Goal: Check status: Check status

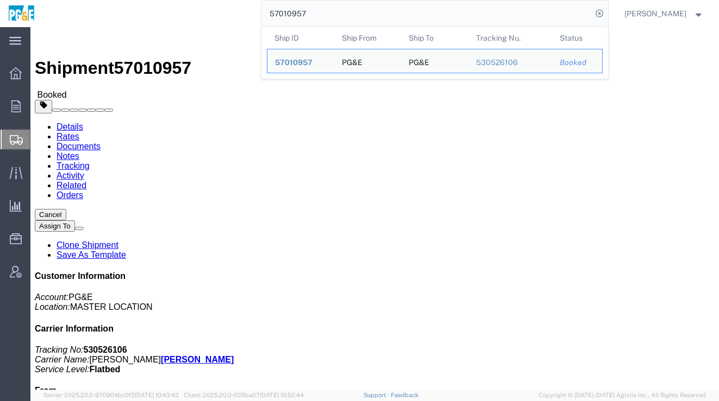
click at [405, 18] on input "57010957" at bounding box center [426, 14] width 330 height 26
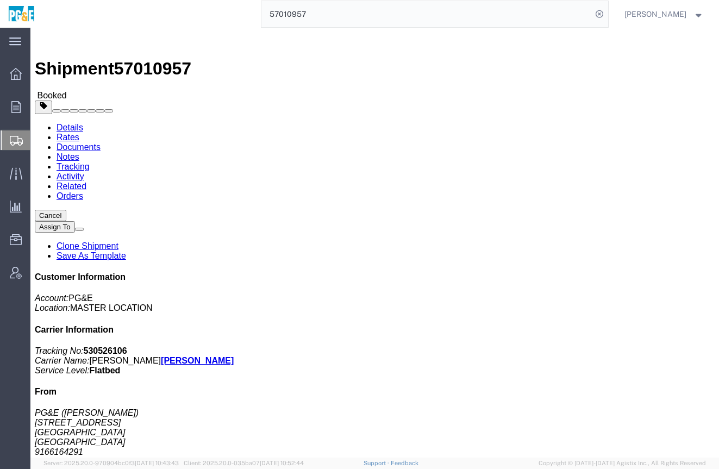
scroll to position [61, 0]
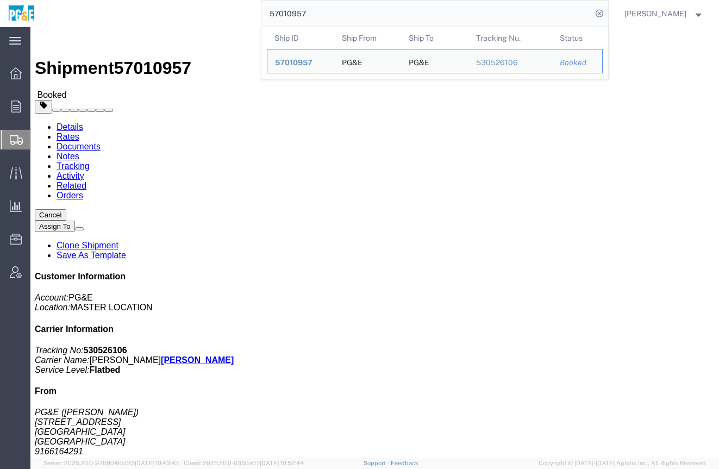
drag, startPoint x: 389, startPoint y: 16, endPoint x: 208, endPoint y: 15, distance: 180.9
click at [209, 15] on div "57010957 Ship ID Ship From Ship To Tracking Nu. Status Ship ID 57010957 Ship Fr…" at bounding box center [325, 13] width 565 height 27
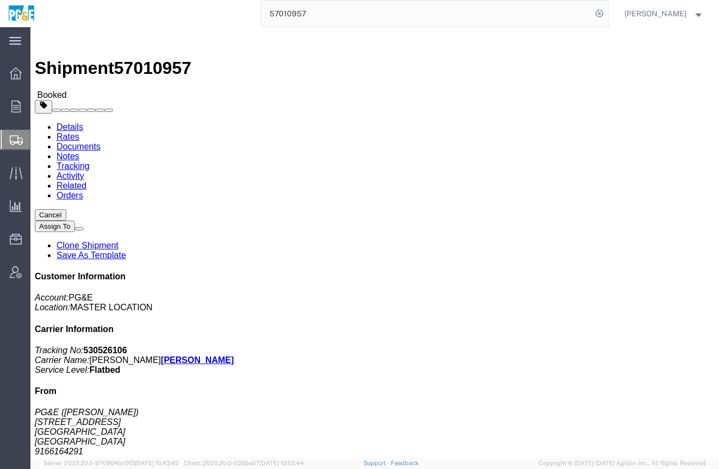
paste input "6938172"
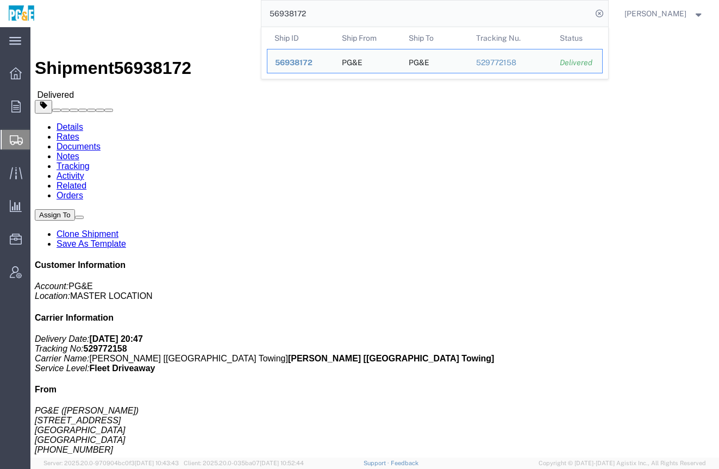
drag, startPoint x: 382, startPoint y: 17, endPoint x: 133, endPoint y: 5, distance: 249.6
click at [133, 5] on div "56938172 Ship ID Ship From Ship To Tracking Nu. Status Ship ID 56938172 Ship Fr…" at bounding box center [325, 13] width 565 height 27
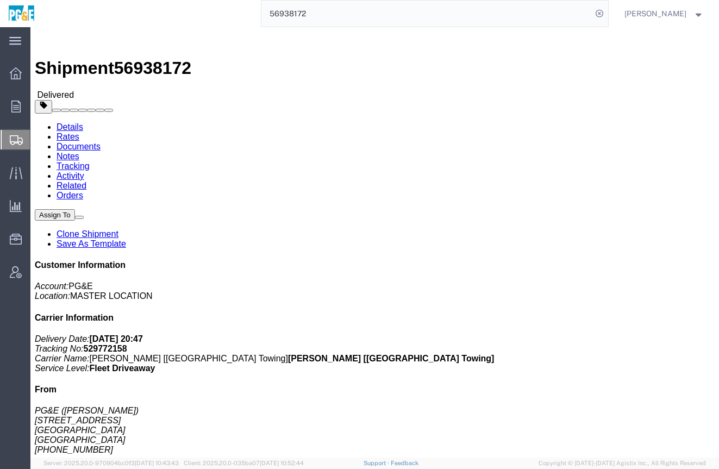
paste input "7497"
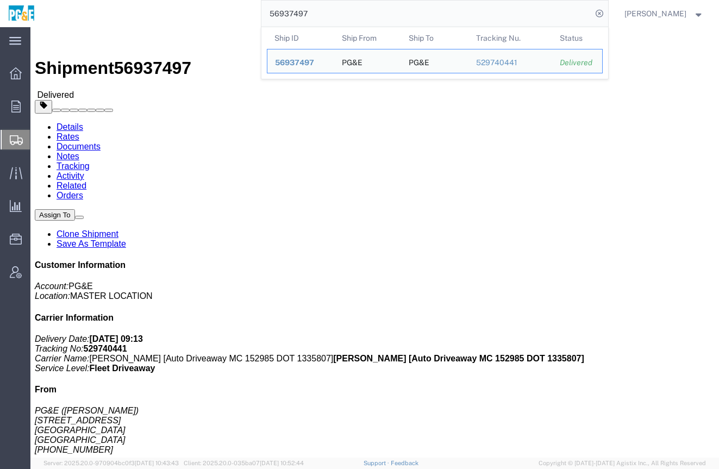
drag, startPoint x: 322, startPoint y: 14, endPoint x: 106, endPoint y: 1, distance: 216.6
click at [153, 2] on div "56937497 Ship ID Ship From Ship To Tracking Nu. Status Ship ID 56937497 Ship Fr…" at bounding box center [325, 13] width 565 height 27
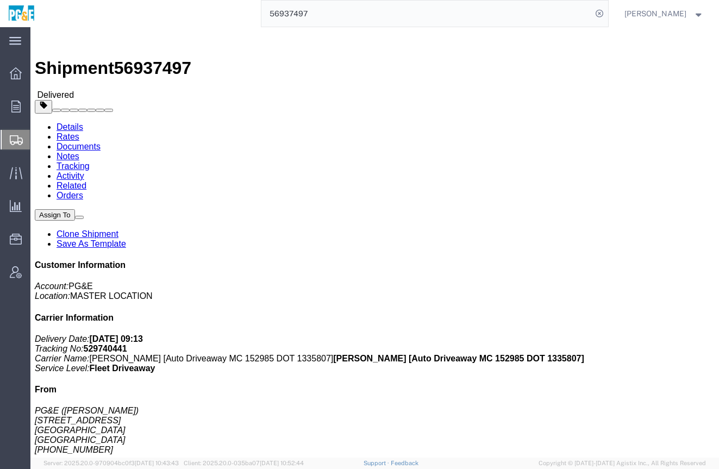
paste input "8172"
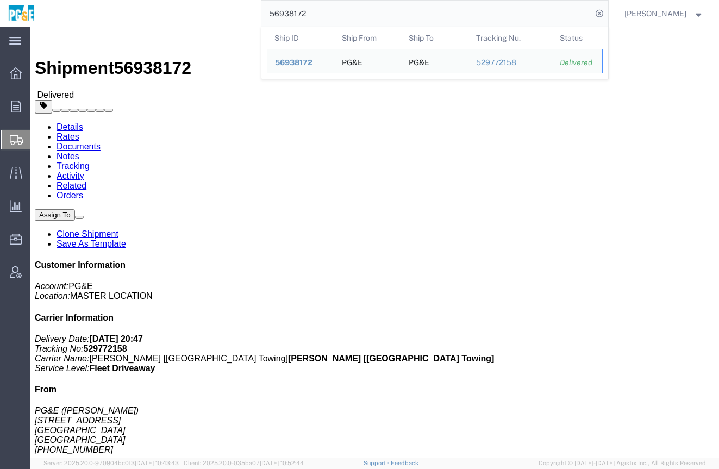
drag, startPoint x: 368, startPoint y: 13, endPoint x: 179, endPoint y: 11, distance: 189.0
click at [179, 11] on div "56938172 Ship ID Ship From Ship To Tracking Nu. Status Ship ID 56938172 Ship Fr…" at bounding box center [325, 13] width 565 height 27
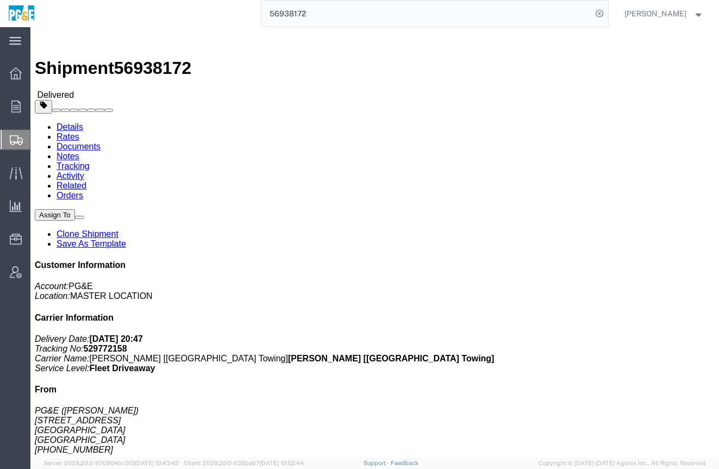
paste input "495"
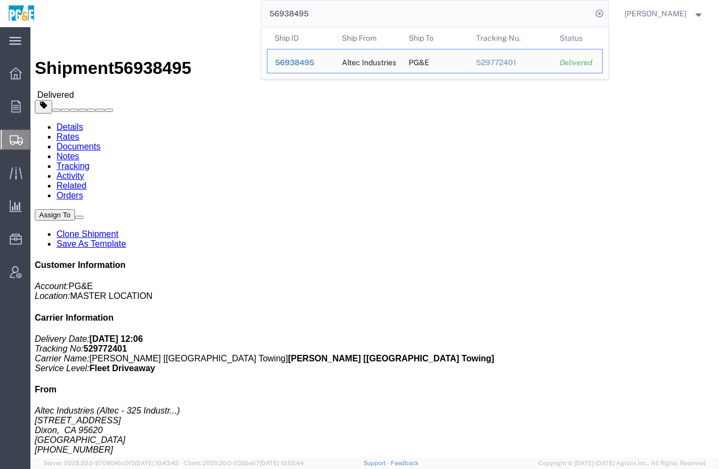
drag, startPoint x: 360, startPoint y: 10, endPoint x: 197, endPoint y: 17, distance: 163.1
click at [197, 17] on div "56938495 Ship ID Ship From Ship To Tracking Nu. Status Ship ID 56938495 Ship Fr…" at bounding box center [325, 13] width 565 height 27
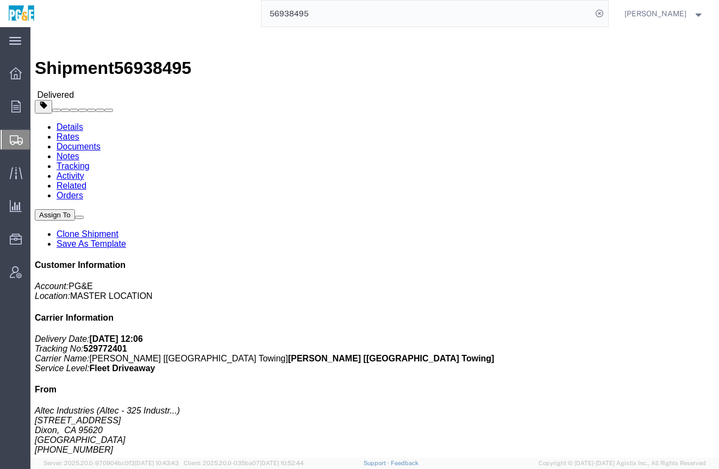
paste input "41922"
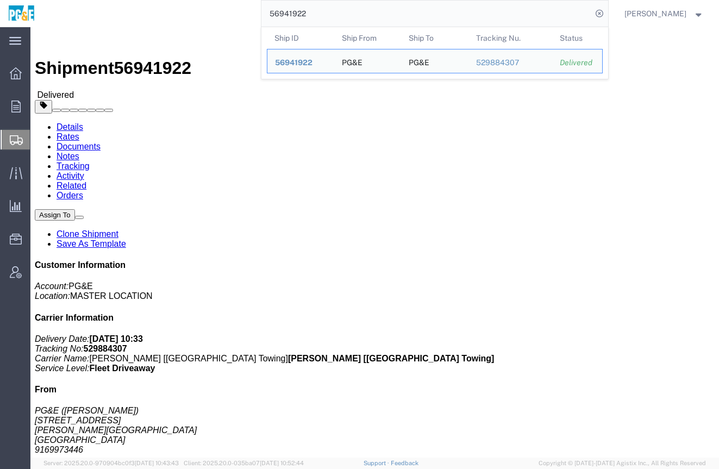
drag, startPoint x: 332, startPoint y: 10, endPoint x: 211, endPoint y: 12, distance: 121.7
click at [211, 12] on div "56941922 Ship ID Ship From Ship To Tracking Nu. Status Ship ID 56941922 Ship Fr…" at bounding box center [325, 13] width 565 height 27
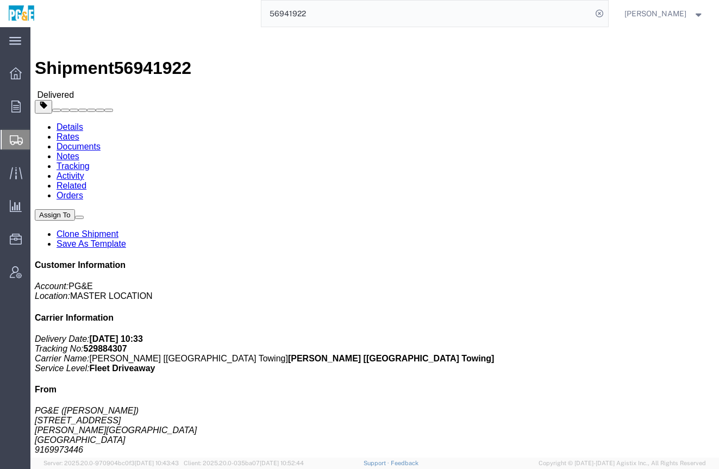
paste input "50"
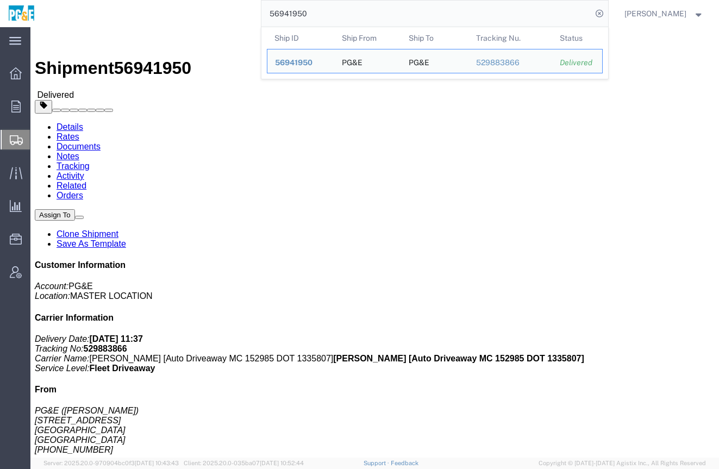
drag, startPoint x: 377, startPoint y: 8, endPoint x: 192, endPoint y: 10, distance: 185.2
click at [192, 10] on div "56941950 Ship ID Ship From Ship To Tracking Nu. Status Ship ID 56941950 Ship Fr…" at bounding box center [325, 13] width 565 height 27
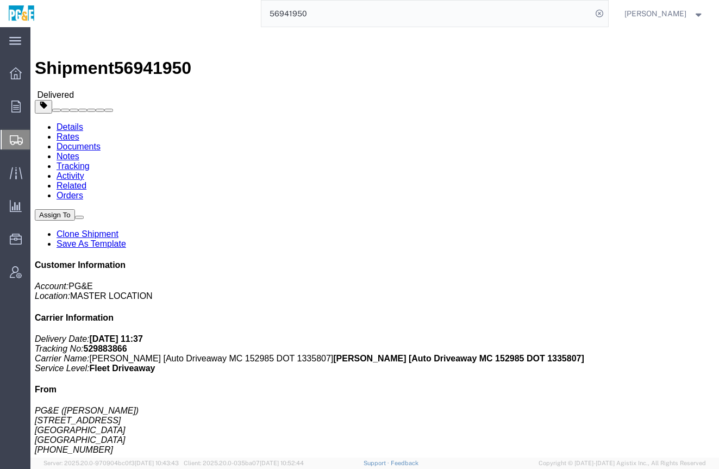
paste input "2078"
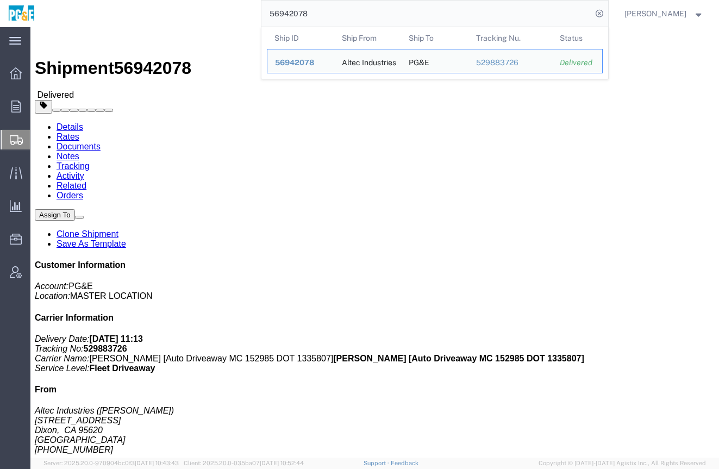
drag, startPoint x: 336, startPoint y: 11, endPoint x: 221, endPoint y: 3, distance: 115.4
click at [221, 3] on div "56942078 Ship ID Ship From Ship To Tracking Nu. Status Ship ID 56942078 Ship Fr…" at bounding box center [325, 13] width 565 height 27
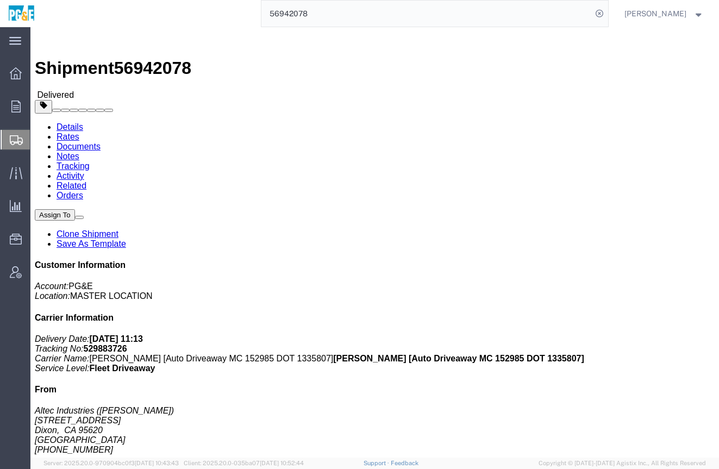
paste input "602"
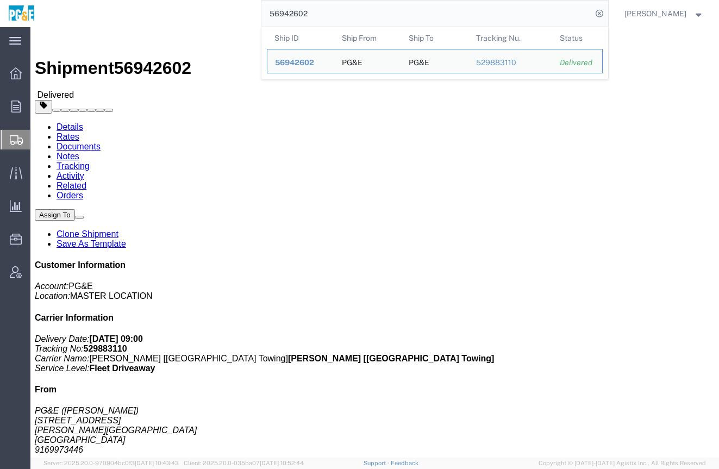
drag, startPoint x: 354, startPoint y: 17, endPoint x: 224, endPoint y: 12, distance: 129.9
click at [224, 12] on div "56942602 Ship ID Ship From Ship To Tracking Nu. Status Ship ID 56942602 Ship Fr…" at bounding box center [325, 13] width 565 height 27
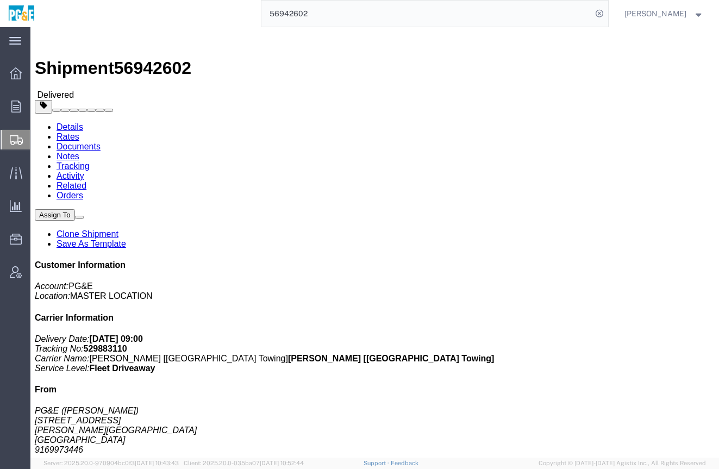
paste input "817"
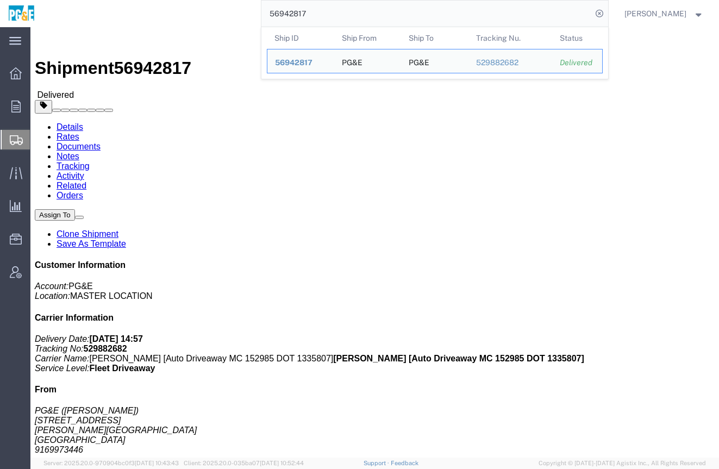
drag, startPoint x: 385, startPoint y: 17, endPoint x: 161, endPoint y: 8, distance: 224.5
click at [165, 8] on div "56942817 Ship ID Ship From Ship To Tracking Nu. Status Ship ID 56942817 Ship Fr…" at bounding box center [325, 13] width 565 height 27
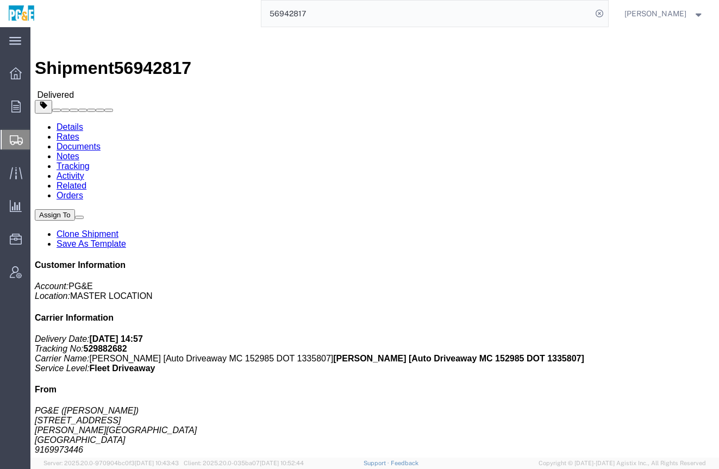
paste input "3495"
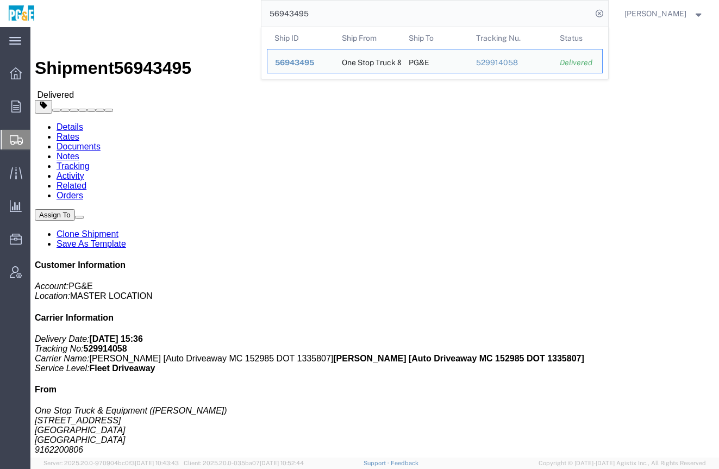
drag, startPoint x: 335, startPoint y: 13, endPoint x: 207, endPoint y: 9, distance: 127.7
click at [207, 9] on div "56943495 Ship ID Ship From Ship To Tracking Nu. Status Ship ID 56943495 Ship Fr…" at bounding box center [325, 13] width 565 height 27
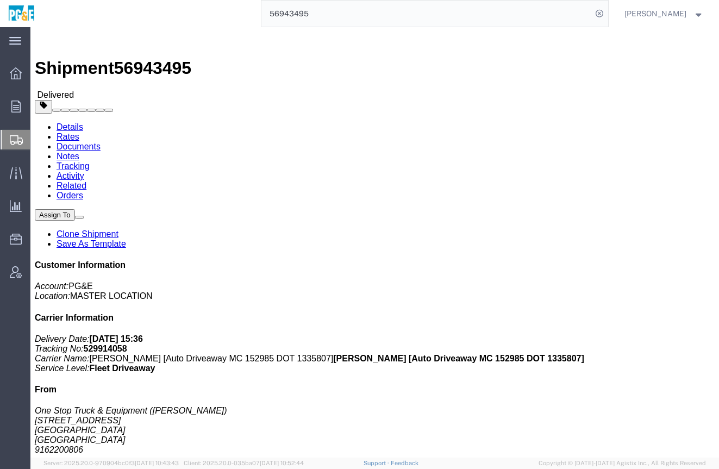
paste input "5052"
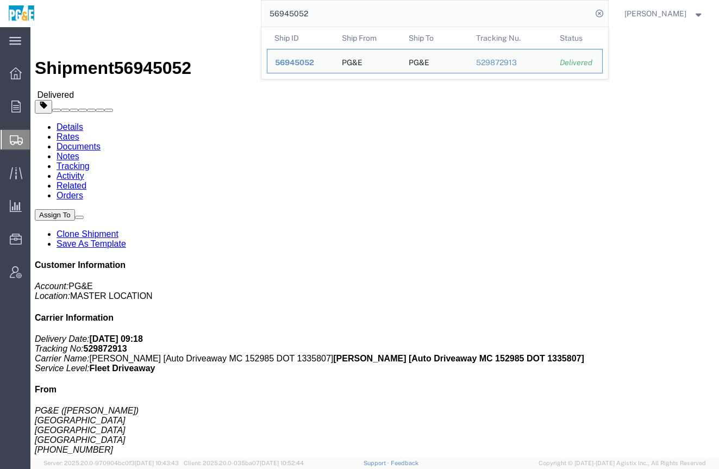
drag, startPoint x: 344, startPoint y: 15, endPoint x: 185, endPoint y: -2, distance: 160.5
click at [185, 0] on html "main_menu Created with Sketch. Collapse Menu Overview Orders Order Manager Crea…" at bounding box center [359, 234] width 719 height 469
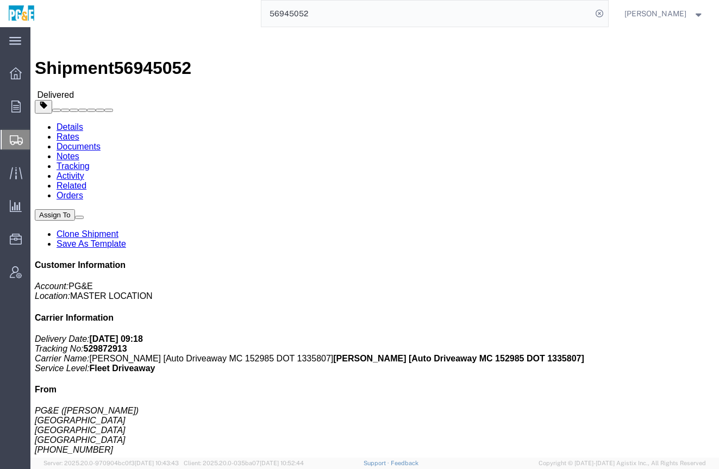
paste input "51234"
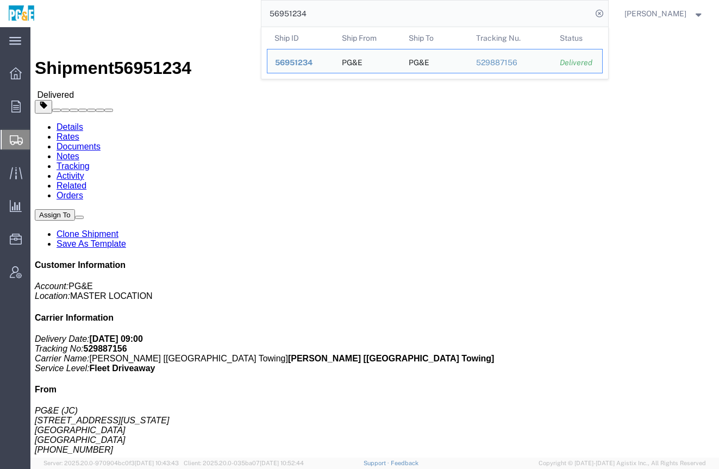
drag, startPoint x: 414, startPoint y: 17, endPoint x: 122, endPoint y: 10, distance: 292.8
click at [122, 10] on div "56951234 Ship ID Ship From Ship To Tracking Nu. Status Ship ID 56951234 Ship Fr…" at bounding box center [325, 13] width 565 height 27
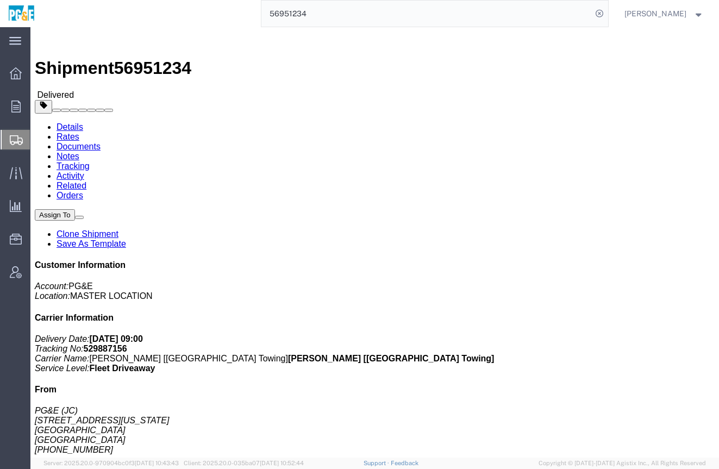
paste input "303"
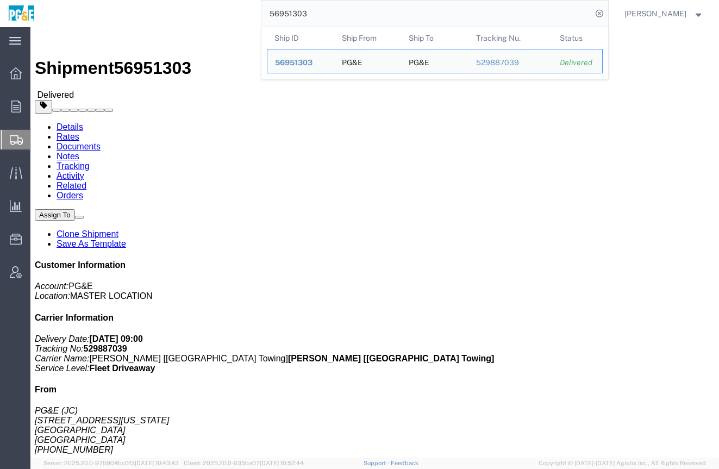
drag, startPoint x: 447, startPoint y: 17, endPoint x: 108, endPoint y: -2, distance: 339.4
click at [108, 0] on html "main_menu Created with Sketch. Collapse Menu Overview Orders Order Manager Crea…" at bounding box center [359, 234] width 719 height 469
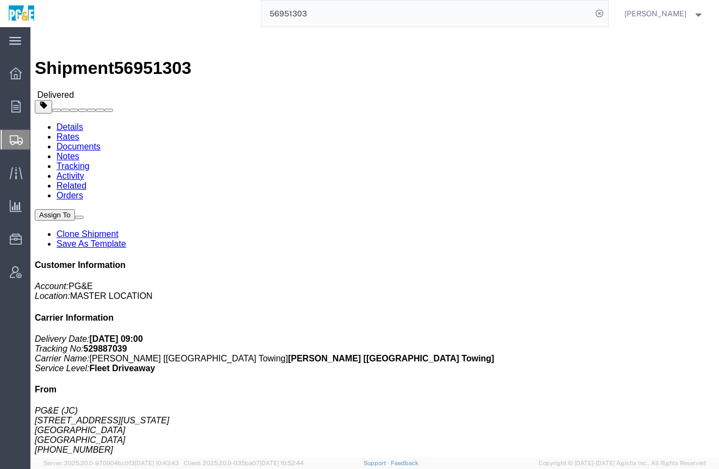
paste input "764"
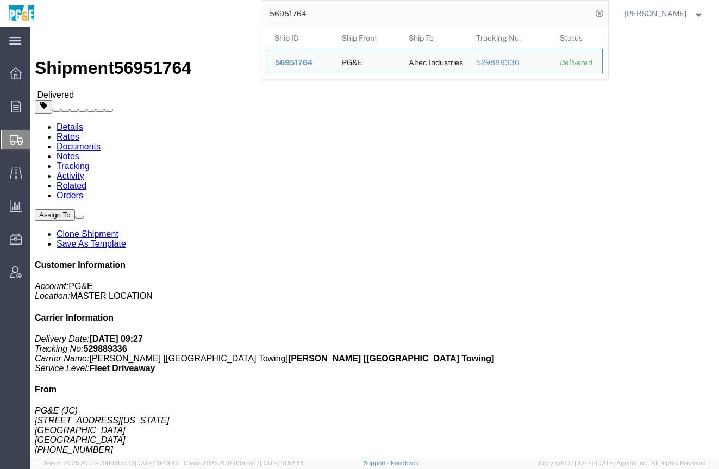
drag, startPoint x: 332, startPoint y: 11, endPoint x: 275, endPoint y: 8, distance: 57.1
click at [275, 8] on input "56951764" at bounding box center [426, 14] width 330 height 26
paste input "2428"
drag, startPoint x: 345, startPoint y: 16, endPoint x: 173, endPoint y: 10, distance: 172.3
click at [173, 10] on div "56952428 Ship ID Ship From Ship To Tracking Nu. Status Ship ID 56952428 Ship Fr…" at bounding box center [325, 13] width 565 height 27
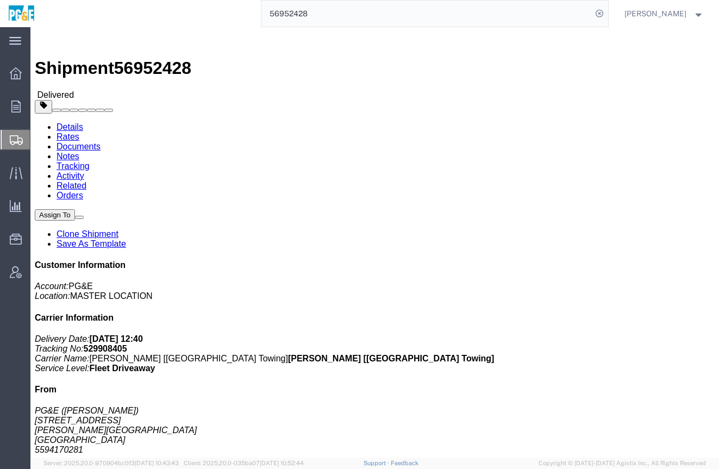
paste input "7182"
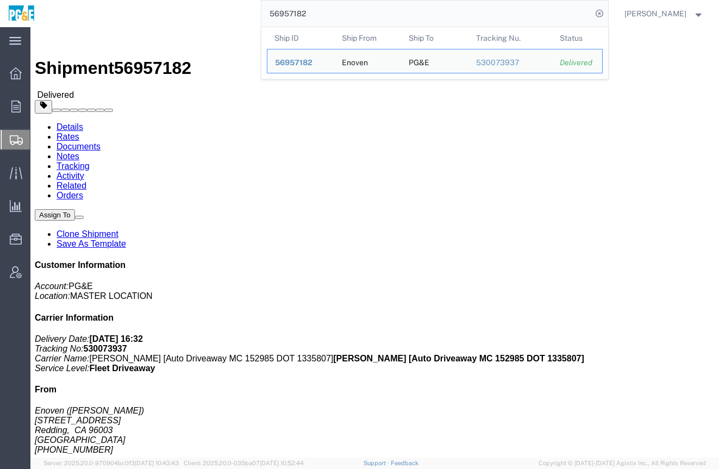
drag, startPoint x: 328, startPoint y: 17, endPoint x: 106, endPoint y: 14, distance: 221.6
click at [106, 14] on div "56957182 Ship ID Ship From Ship To Tracking Nu. Status Ship ID 56957182 Ship Fr…" at bounding box center [325, 13] width 565 height 27
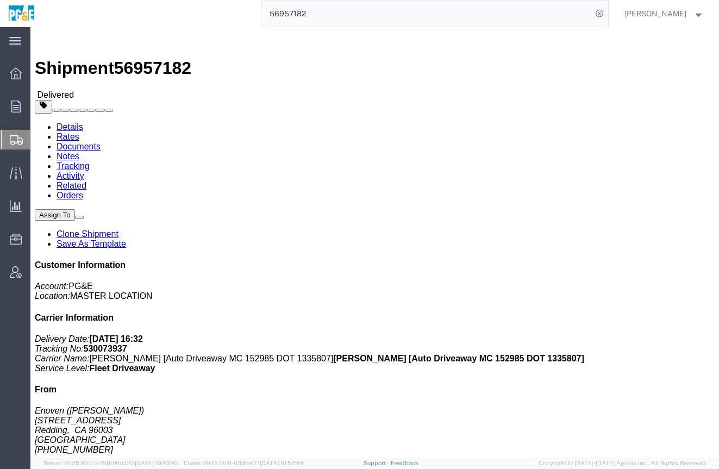
paste input "8654"
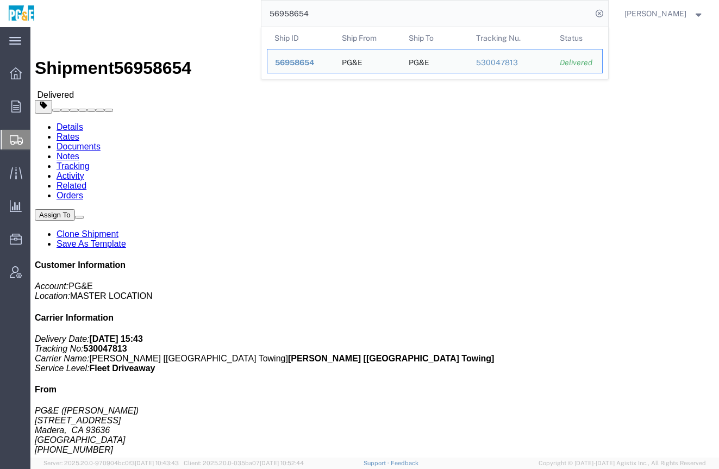
drag, startPoint x: 323, startPoint y: 16, endPoint x: 111, endPoint y: 11, distance: 211.3
click at [123, 11] on div "56958654 Ship ID Ship From Ship To Tracking Nu. Status Ship ID 56958654 Ship Fr…" at bounding box center [325, 13] width 565 height 27
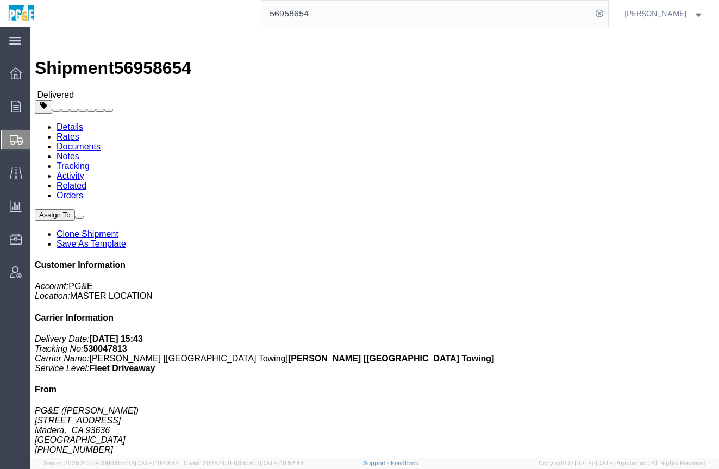
paste input "70050"
type input "56970050"
